Goal: Obtain resource: Download file/media

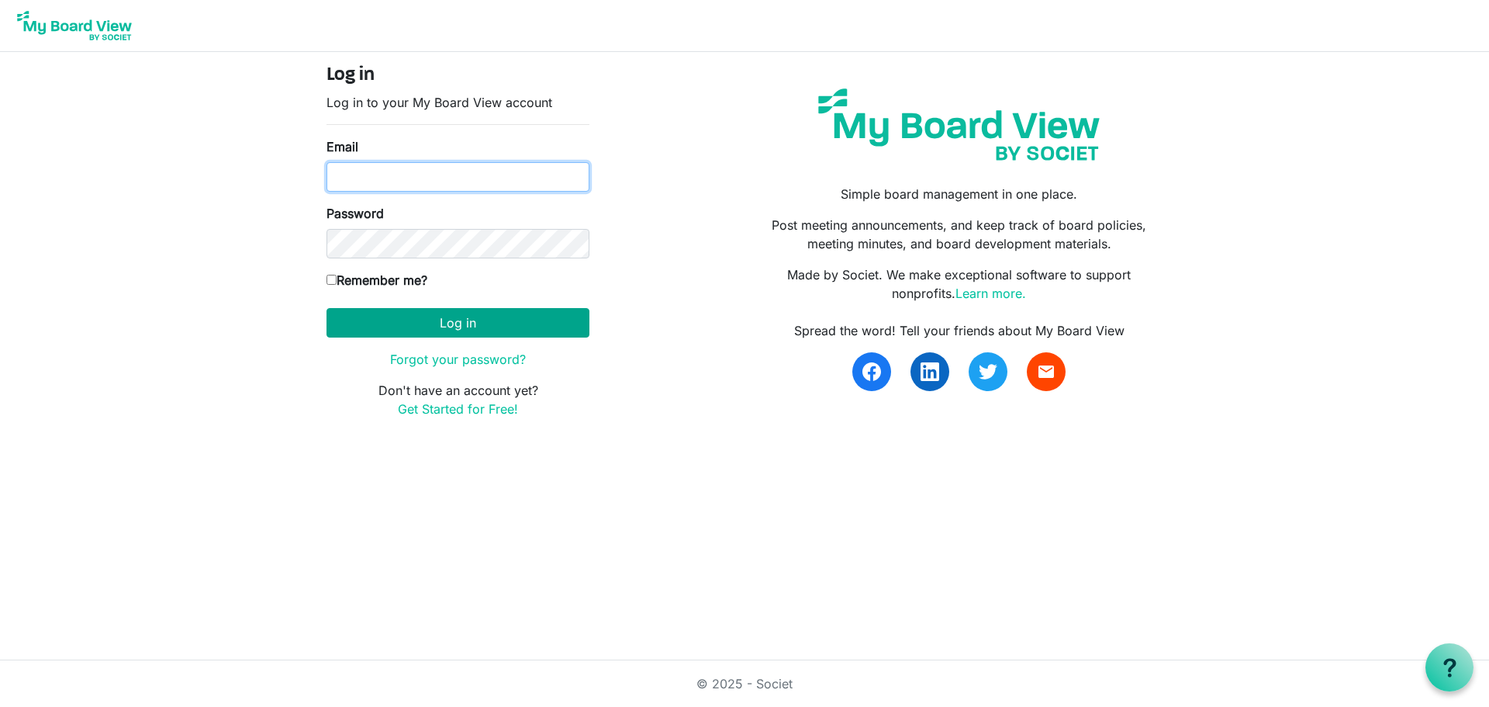
type input "[PERSON_NAME][EMAIL_ADDRESS][DOMAIN_NAME]"
click at [424, 320] on button "Log in" at bounding box center [458, 322] width 263 height 29
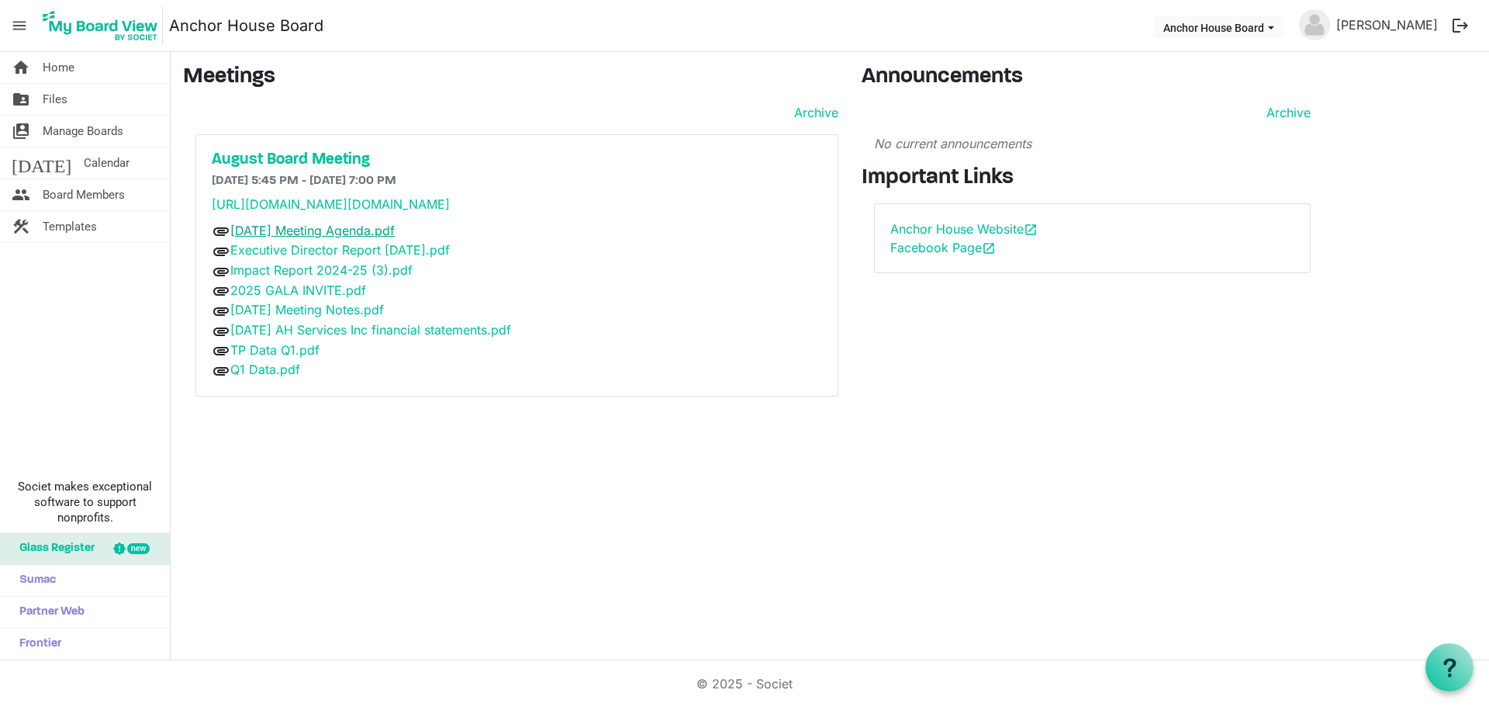
click at [349, 238] on link "[DATE] Meeting Agenda.pdf" at bounding box center [312, 231] width 164 height 16
click at [271, 258] on link "Executive Director Report [DATE].pdf" at bounding box center [340, 250] width 220 height 16
click at [316, 278] on link "Impact Report 2024-25 (3).pdf" at bounding box center [321, 270] width 182 height 16
click at [262, 298] on link "2025 GALA INVITE.pdf" at bounding box center [298, 290] width 136 height 16
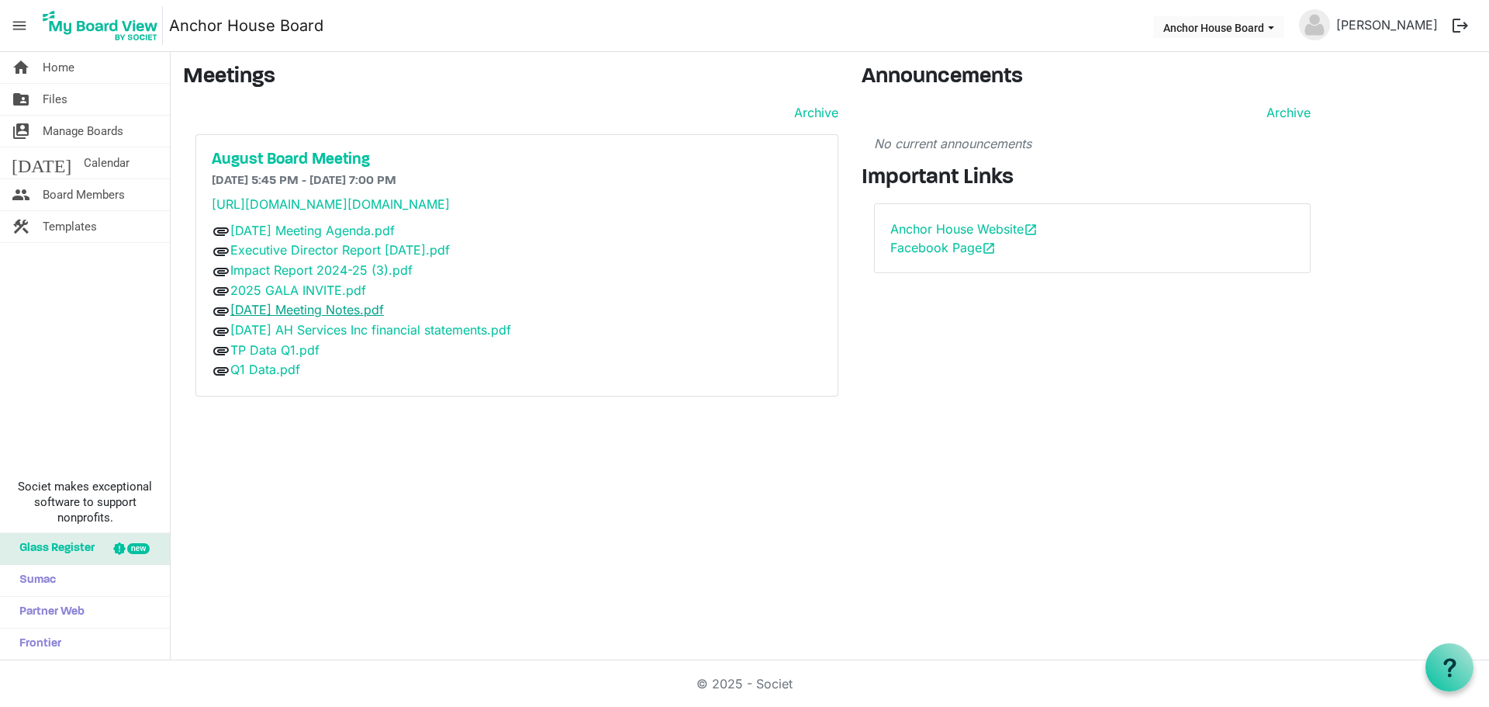
click at [285, 317] on link "[DATE] Meeting Notes.pdf" at bounding box center [307, 310] width 154 height 16
click at [277, 358] on link "TP Data Q1.pdf" at bounding box center [274, 350] width 89 height 16
click at [258, 377] on link "Q1 Data.pdf" at bounding box center [265, 369] width 70 height 16
